Goal: Check status: Check status

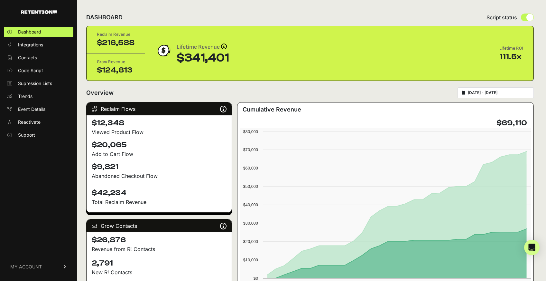
type input "[DATE]"
click at [518, 94] on input "[DATE] - [DATE]" at bounding box center [499, 92] width 62 height 5
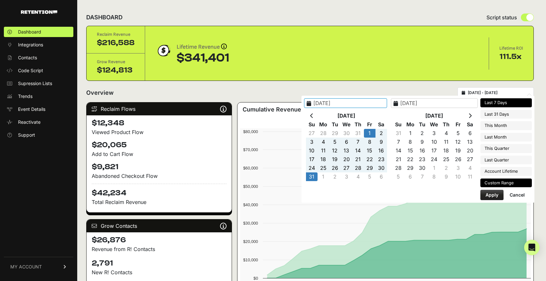
type input "[DATE]"
click at [513, 101] on li "Last 7 Days" at bounding box center [507, 102] width 52 height 9
type input "[DATE] - [DATE]"
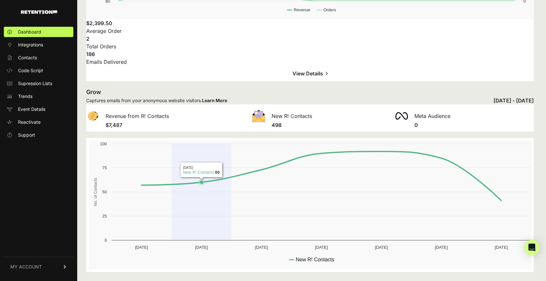
scroll to position [1022, 0]
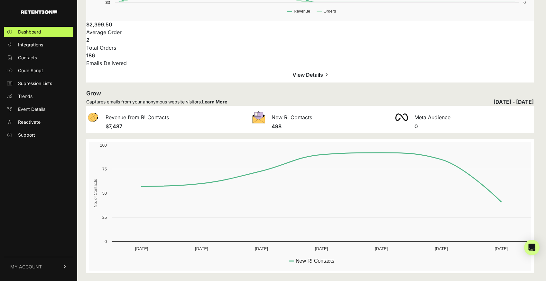
drag, startPoint x: 299, startPoint y: 128, endPoint x: 290, endPoint y: 128, distance: 8.7
click at [290, 128] on h4 "498" at bounding box center [334, 126] width 124 height 8
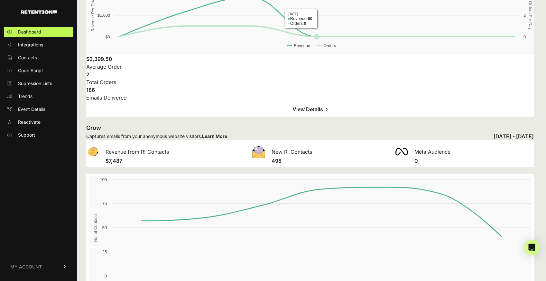
scroll to position [1024, 0]
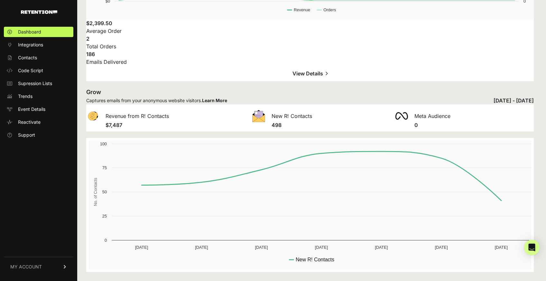
click at [494, 100] on div "October 02, 2025 - October 08, 2025" at bounding box center [514, 101] width 40 height 8
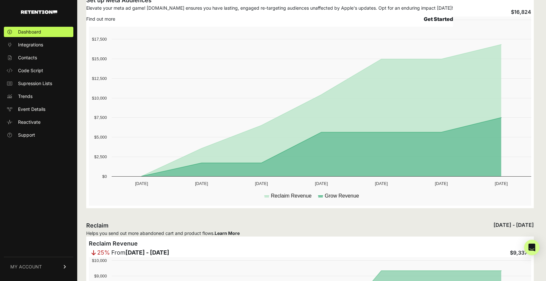
scroll to position [0, 0]
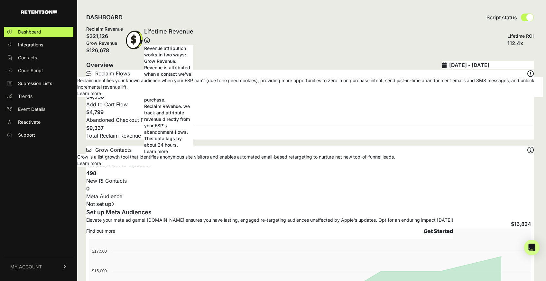
type input "2025-10-02"
type input "2025-10-08"
click at [469, 63] on input "2025-10-02 - 2025-10-08" at bounding box center [491, 65] width 85 height 8
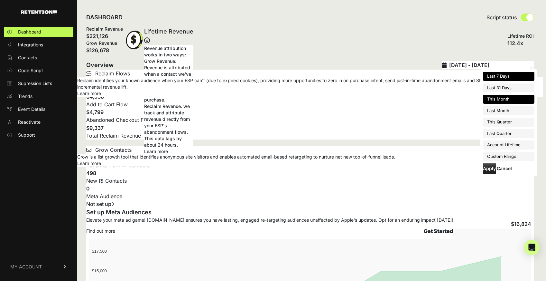
type input "2025-10-01"
type input "2025-10-31"
type input "2025-09-01"
type input "[DATE]"
type input "2025-10-01"
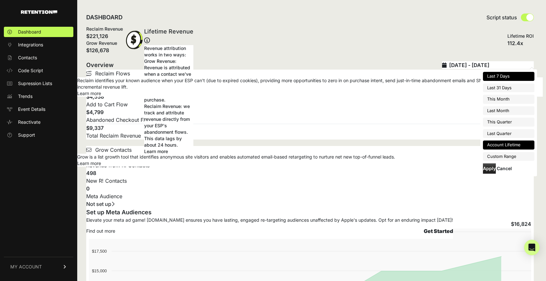
type input "2025-12-31"
type input "2025-10-02"
type input "2025-10-08"
type input "2025-07-01"
type input "[DATE]"
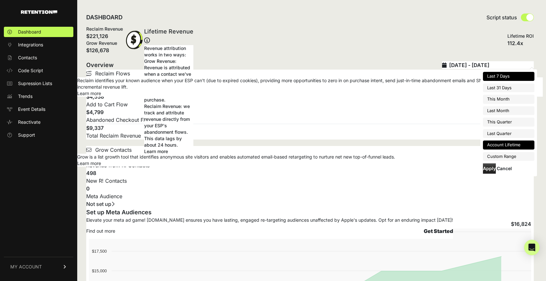
type input "2025-10-02"
type input "2025-10-08"
click at [502, 154] on li "Custom Range" at bounding box center [509, 156] width 52 height 9
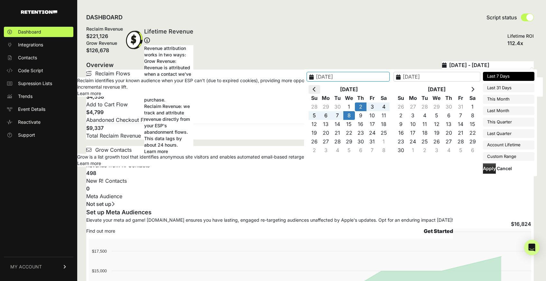
click at [317, 90] on th at bounding box center [315, 89] width 12 height 9
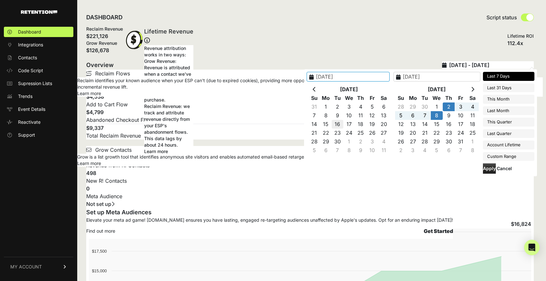
type input "2025-09-16"
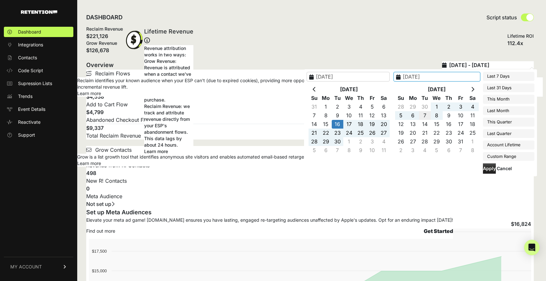
type input "2025-10-07"
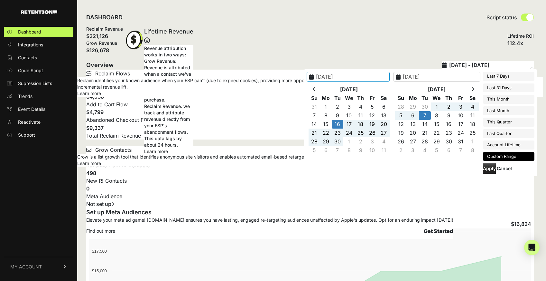
type input "2025-09-16"
click at [488, 168] on button "Apply" at bounding box center [489, 168] width 13 height 10
type input "2025-09-16 - 2025-10-07"
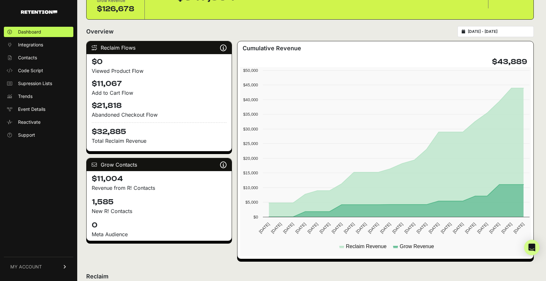
scroll to position [119, 0]
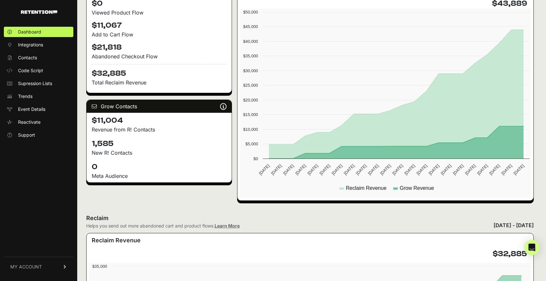
drag, startPoint x: 136, startPoint y: 144, endPoint x: 90, endPoint y: 145, distance: 45.1
click at [87, 149] on div "1,585 New R! Contacts" at bounding box center [159, 147] width 145 height 23
drag, startPoint x: 128, startPoint y: 144, endPoint x: 87, endPoint y: 146, distance: 40.9
click at [87, 146] on div "1,585 New R! Contacts" at bounding box center [159, 147] width 145 height 23
click at [141, 143] on h4 "1,585" at bounding box center [159, 143] width 135 height 10
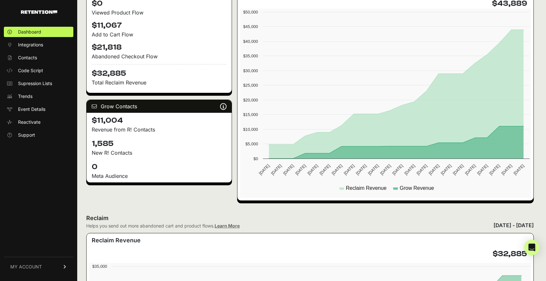
drag, startPoint x: 135, startPoint y: 143, endPoint x: 88, endPoint y: 146, distance: 47.1
click at [88, 147] on div "1,585 New R! Contacts" at bounding box center [159, 147] width 145 height 23
click at [122, 142] on h4 "1,585" at bounding box center [159, 143] width 135 height 10
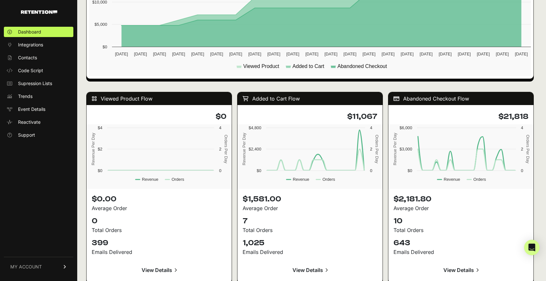
scroll to position [0, 0]
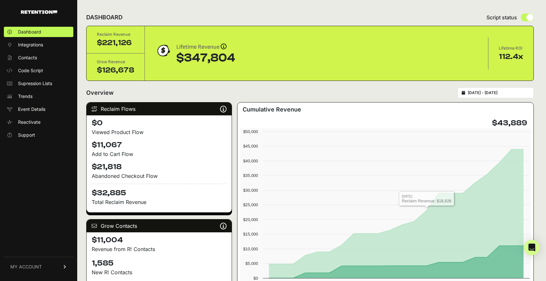
click at [502, 89] on div "2025-09-16 - 2025-10-07" at bounding box center [496, 92] width 76 height 11
type input "2025-09-16"
type input "2025-10-07"
click at [502, 93] on input "2025-09-16 - 2025-10-07" at bounding box center [499, 92] width 62 height 5
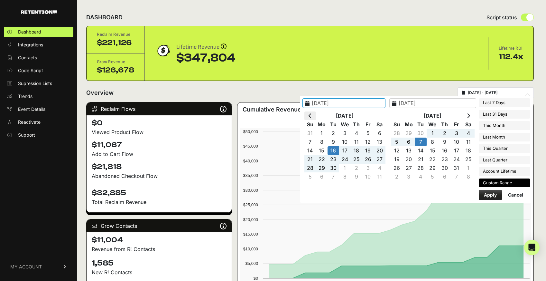
click at [308, 117] on th at bounding box center [311, 115] width 12 height 9
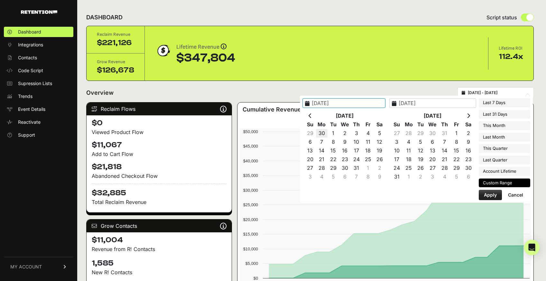
type input "2025-07-01"
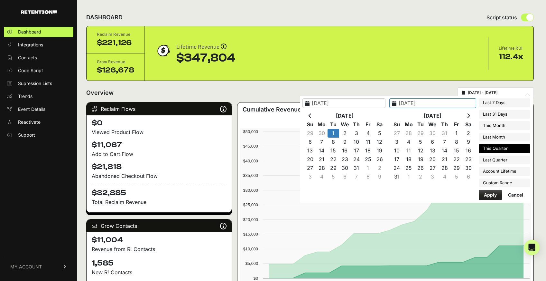
type input "2025-07-31"
type input "2025-10-01"
type input "2025-12-31"
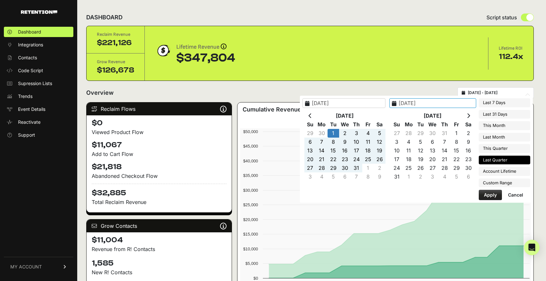
type input "2025-07-01"
type input "[DATE]"
type input "2025-03-21"
type input "2025-10-08"
type input "2025-07-01"
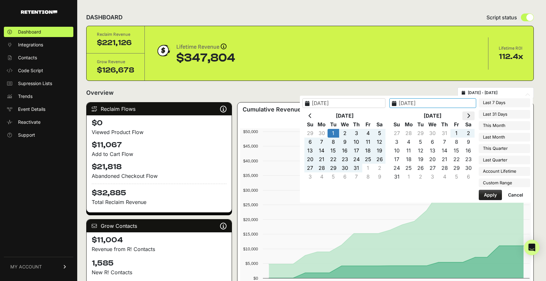
click at [470, 118] on th at bounding box center [469, 115] width 12 height 9
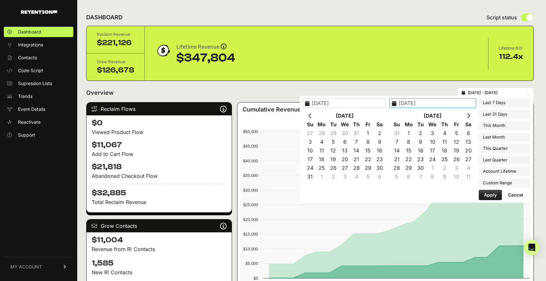
click at [470, 118] on th at bounding box center [469, 115] width 12 height 9
type input "2025-10-07"
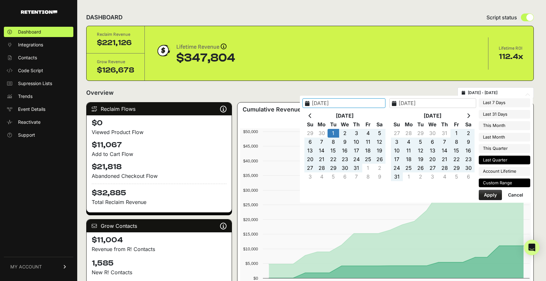
type input "2025-10-01"
type input "2025-12-31"
type input "2025-07-01"
type input "2025-10-07"
type input "2025-03-21"
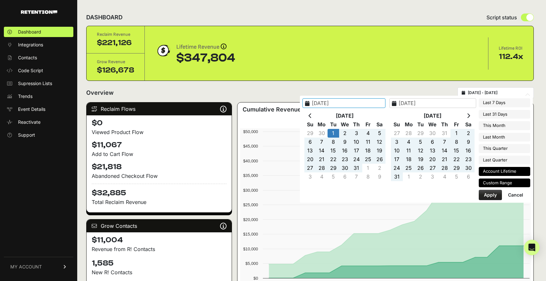
type input "2025-10-08"
type input "2025-07-01"
type input "2025-10-07"
click at [473, 116] on th at bounding box center [469, 115] width 12 height 9
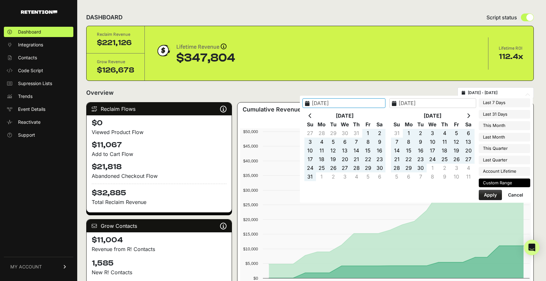
click at [473, 116] on th at bounding box center [469, 115] width 12 height 9
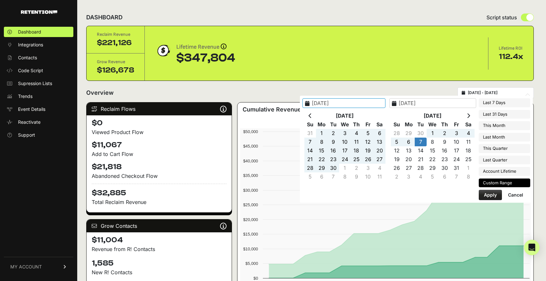
type input "2025-10-01"
type input "2025-12-31"
type input "2025-07-01"
type input "[DATE]"
type input "2025-03-21"
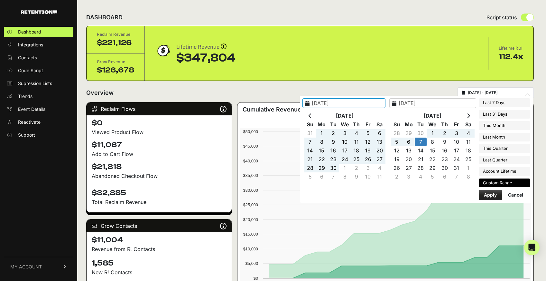
type input "2025-10-08"
type input "2025-07-01"
type input "2025-10-07"
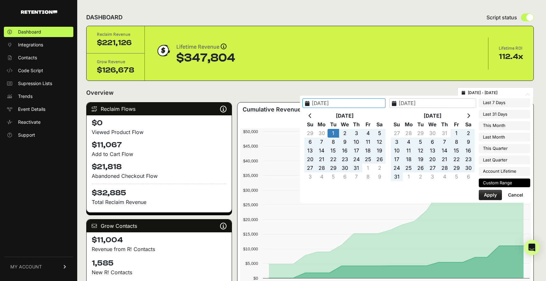
click at [486, 195] on button "Apply" at bounding box center [490, 195] width 23 height 10
type input "2025-07-01 - 2025-10-07"
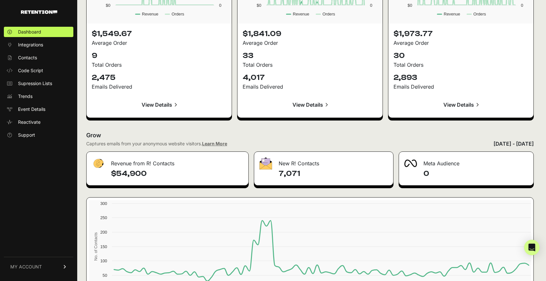
scroll to position [720, 0]
